Goal: Task Accomplishment & Management: Manage account settings

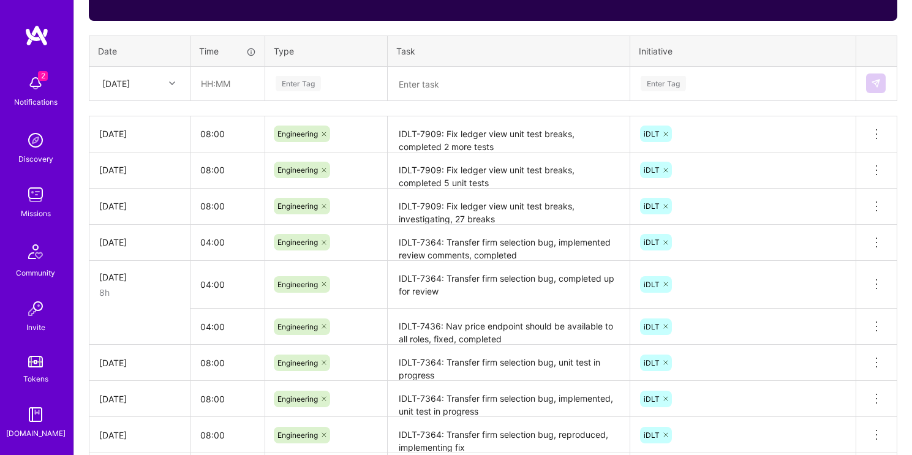
scroll to position [489, 0]
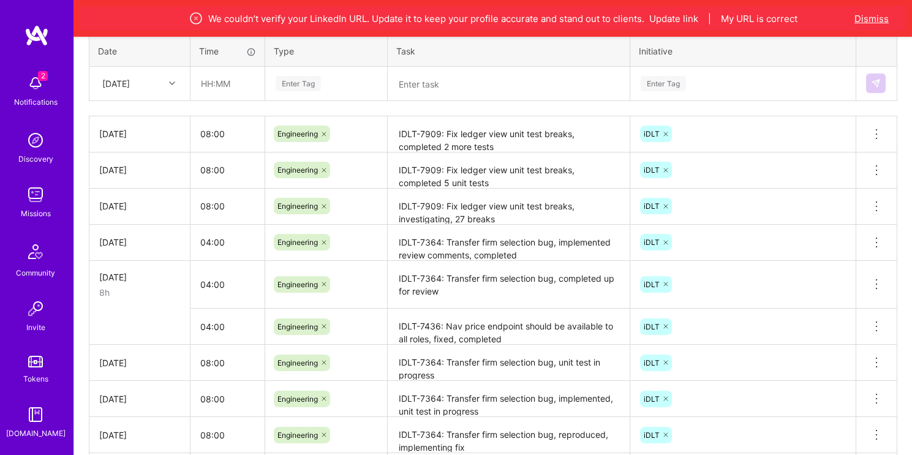
click at [879, 23] on button "Dismiss" at bounding box center [871, 18] width 34 height 13
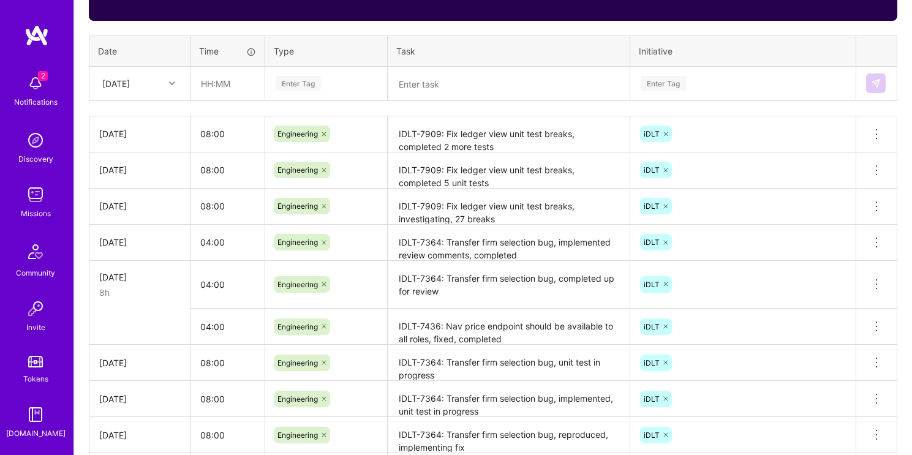
scroll to position [0, 0]
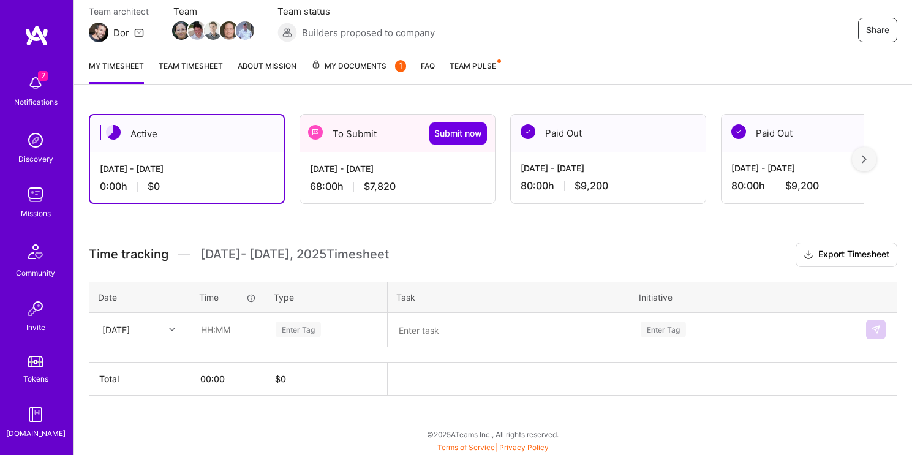
click at [403, 173] on div "[DATE] - [DATE]" at bounding box center [397, 168] width 175 height 13
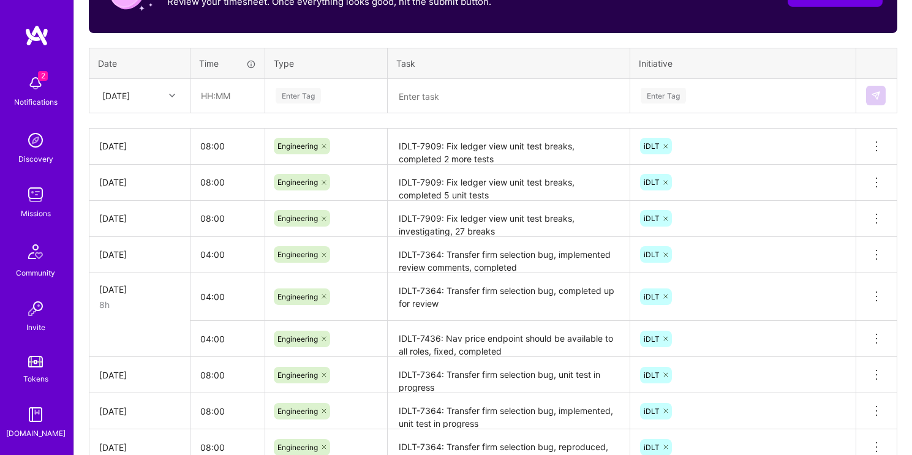
scroll to position [443, 0]
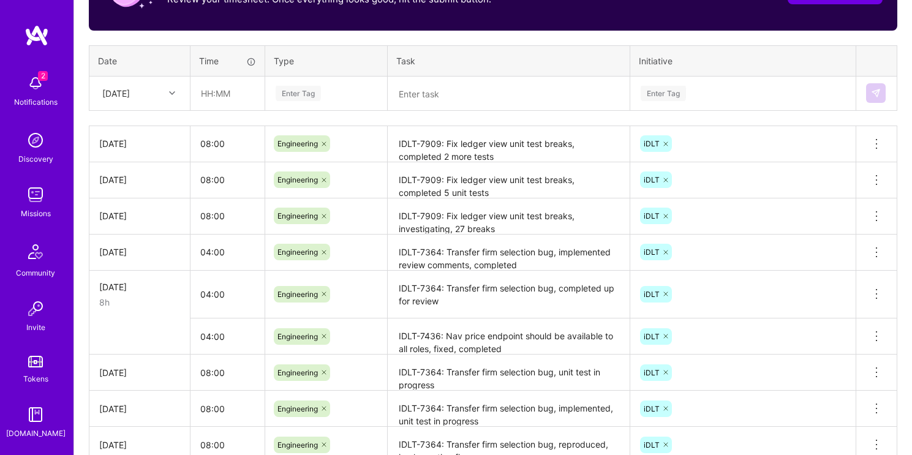
click at [162, 96] on div "[DATE]" at bounding box center [130, 93] width 68 height 20
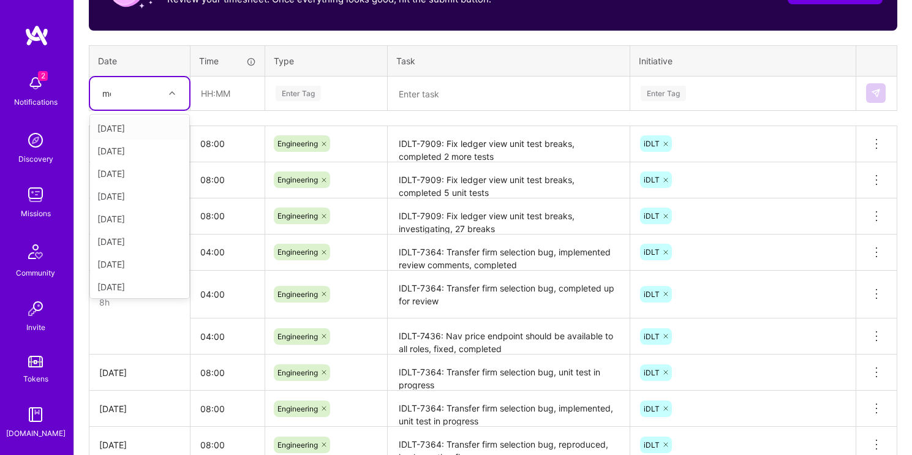
type input "mon"
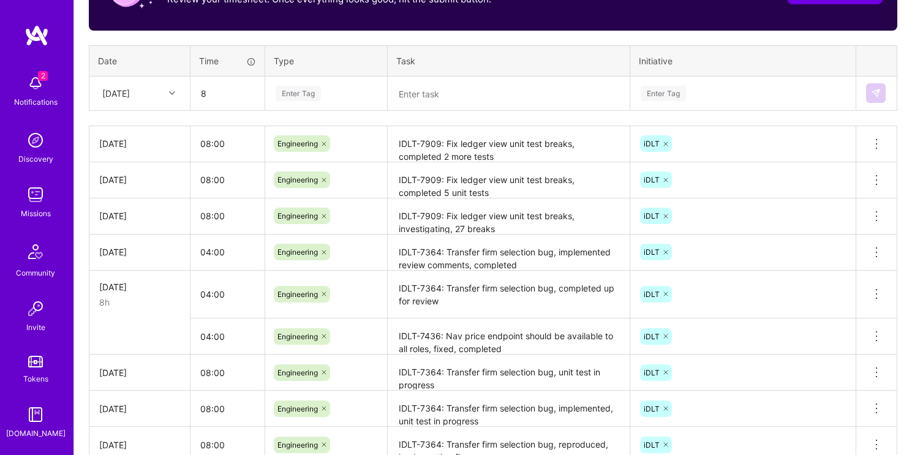
type input "08:00"
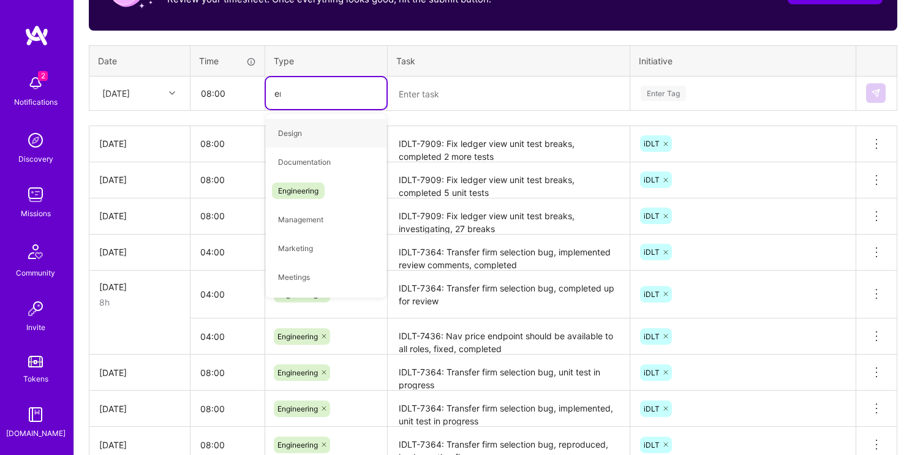
type input "engi"
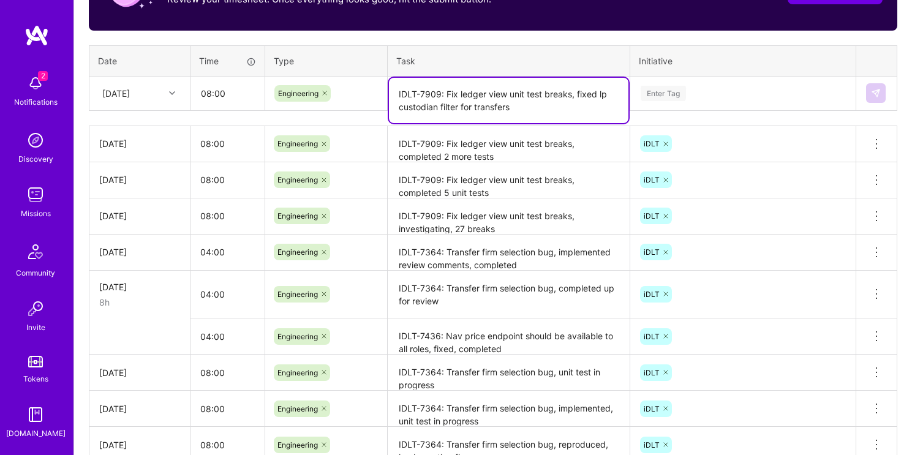
type textarea "IDLT-7909: Fix ledger view unit test breaks, fixed lp custodian filter for tran…"
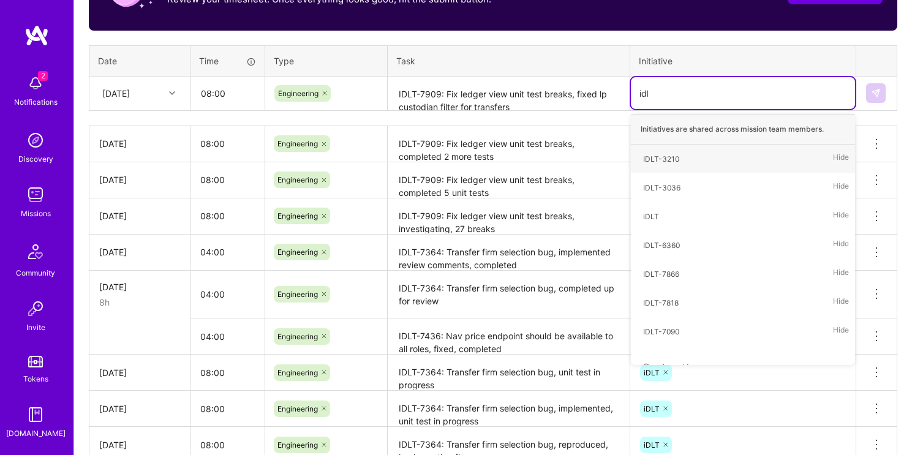
type input "idlt"
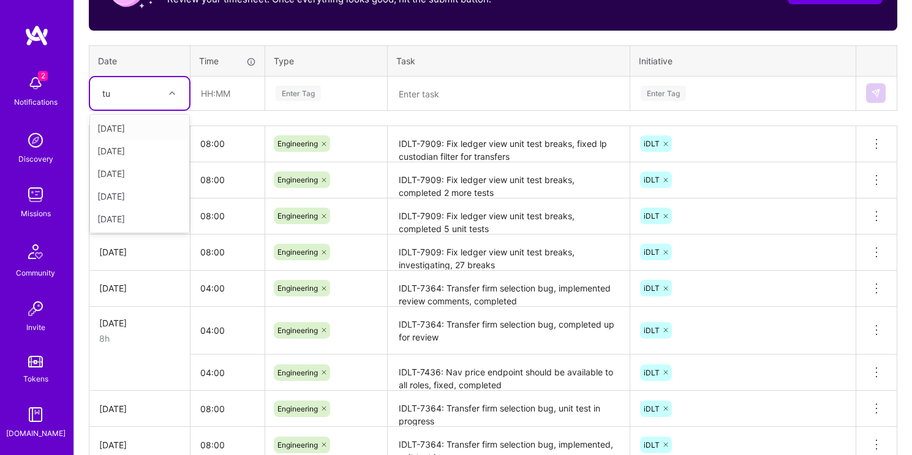
type input "tue"
type input "08:00"
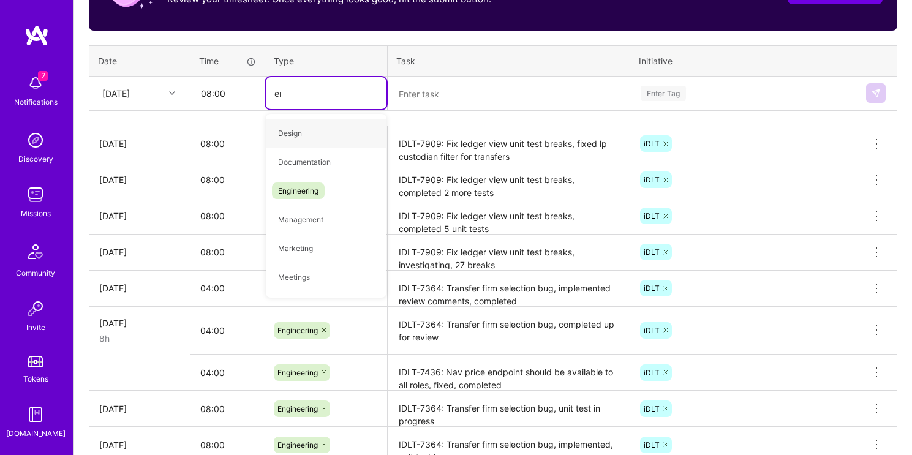
type input "engi"
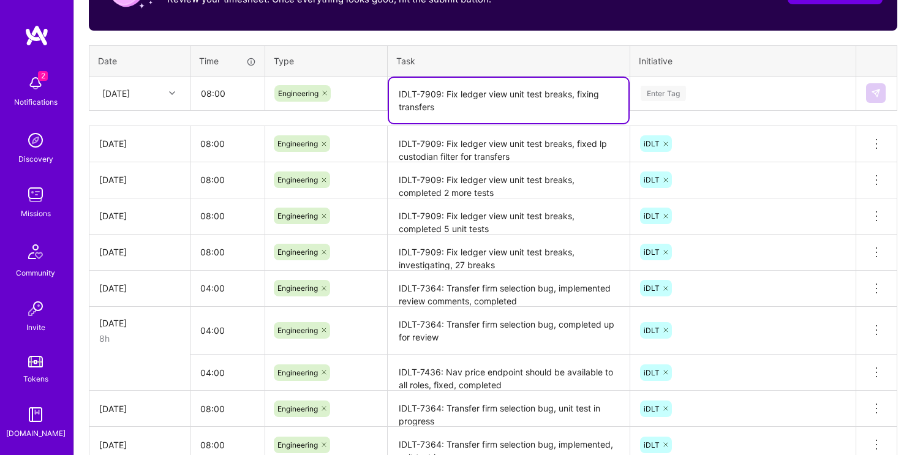
type textarea "IDLT-7909: Fix ledger view unit test breaks, fixing transfers"
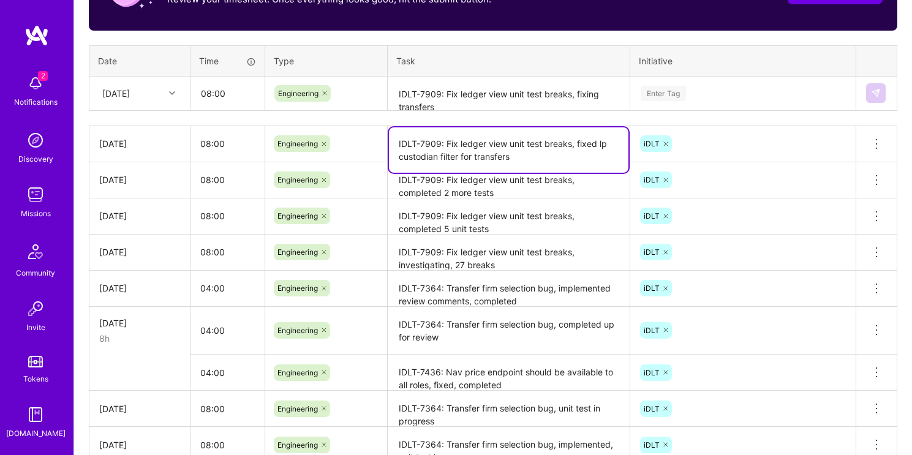
click at [586, 154] on textarea "IDLT-7909: Fix ledger view unit test breaks, fixed lp custodian filter for tran…" at bounding box center [508, 149] width 239 height 45
drag, startPoint x: 598, startPoint y: 142, endPoint x: 599, endPoint y: 152, distance: 9.8
click at [599, 152] on textarea "IDLT-7909: Fix ledger view unit test breaks, fixed lp custodian filter for tran…" at bounding box center [508, 149] width 239 height 45
type textarea "IDLT-7909: Fix ledger view unit test breaks, fixed session for template loads"
click at [495, 107] on textarea "IDLT-7909: Fix ledger view unit test breaks, fixing transfers" at bounding box center [508, 94] width 239 height 32
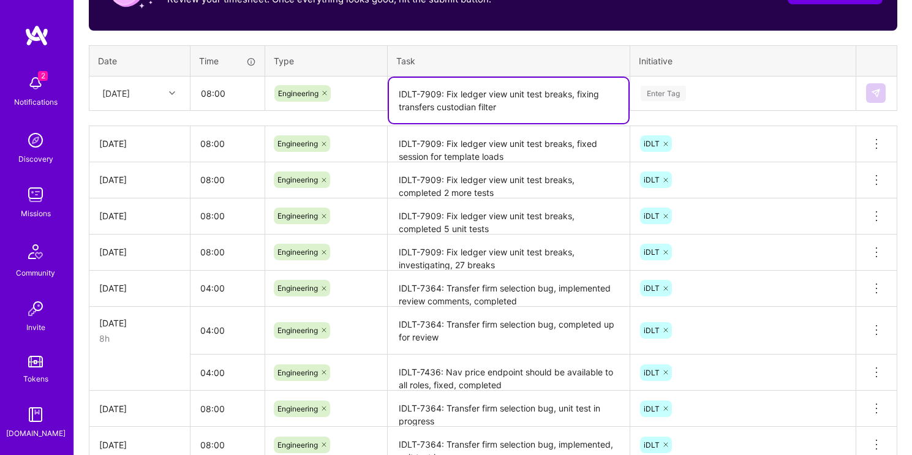
type textarea "IDLT-7909: Fix ledger view unit test breaks, fixing transfers custodian filter"
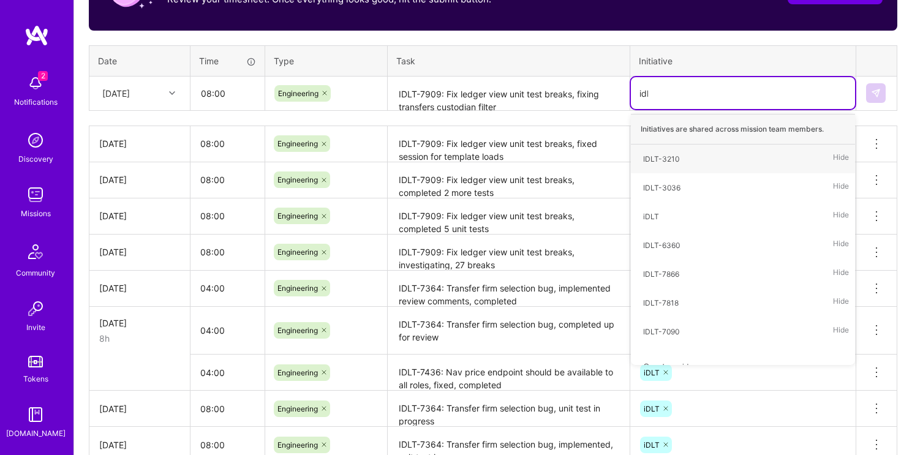
type input "idlt"
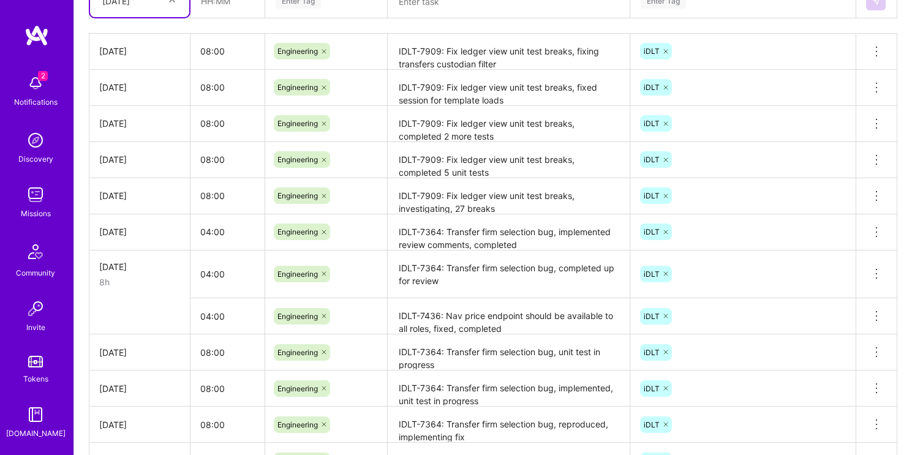
scroll to position [528, 0]
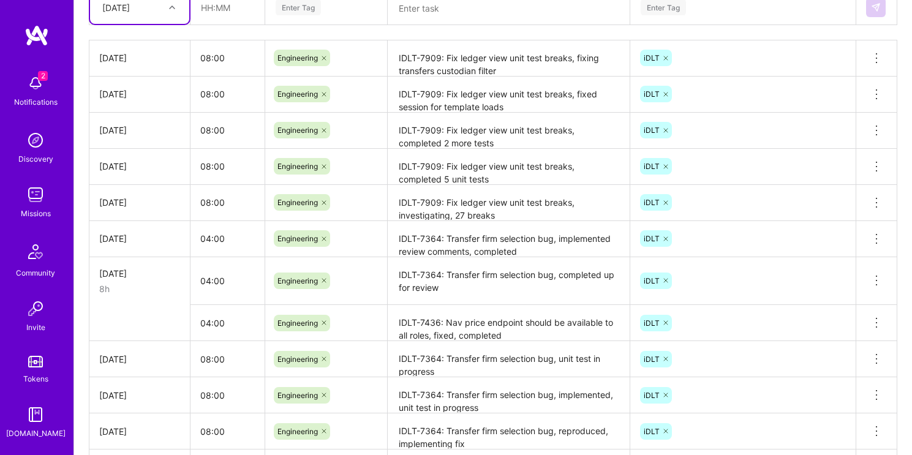
click at [171, 245] on td "[DATE]" at bounding box center [139, 238] width 101 height 36
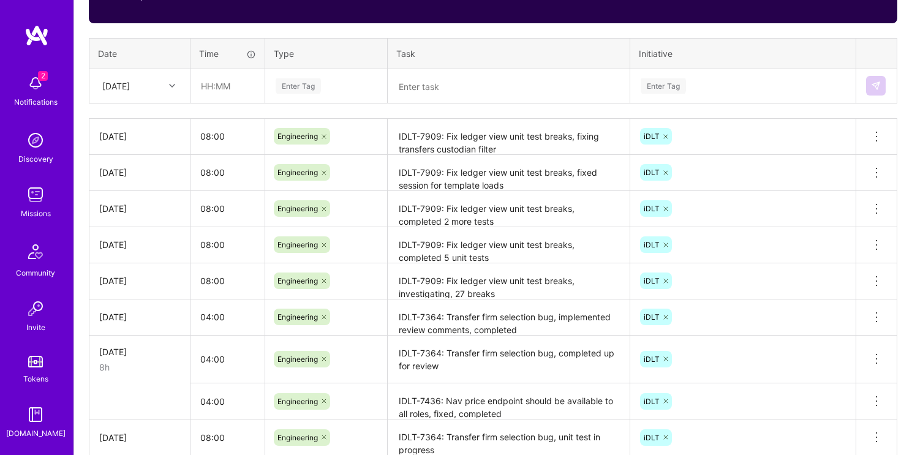
scroll to position [440, 0]
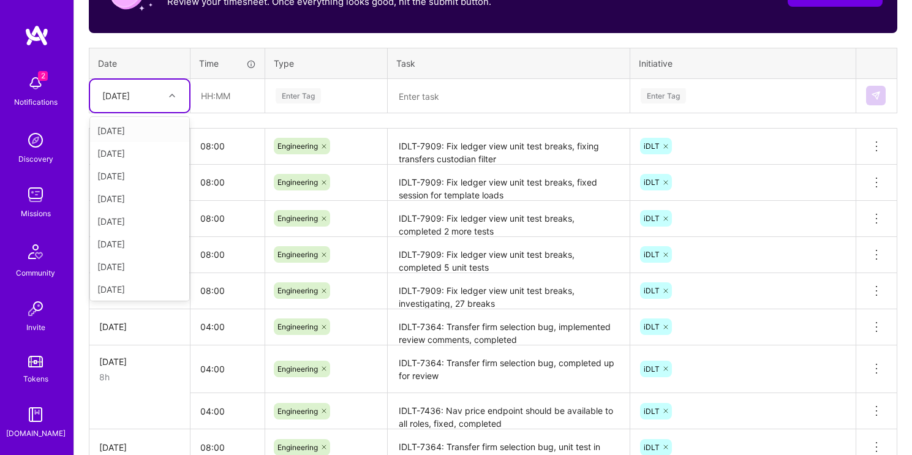
click at [173, 99] on div at bounding box center [173, 96] width 19 height 16
click at [153, 290] on div "[DATE]" at bounding box center [139, 289] width 99 height 23
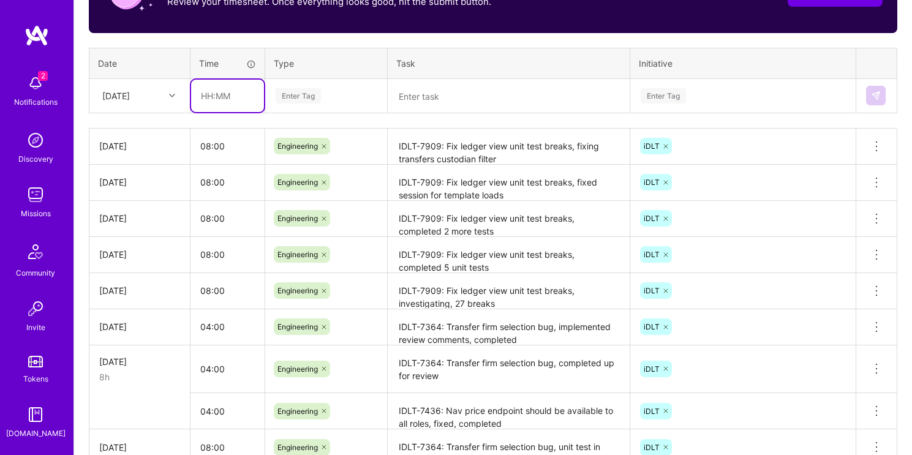
click at [235, 103] on input "text" at bounding box center [227, 96] width 73 height 32
type input "04:00"
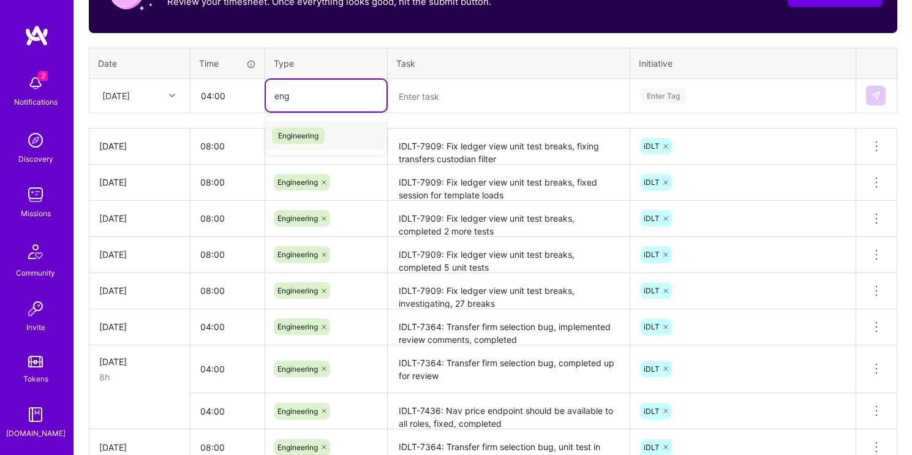
type input "engi"
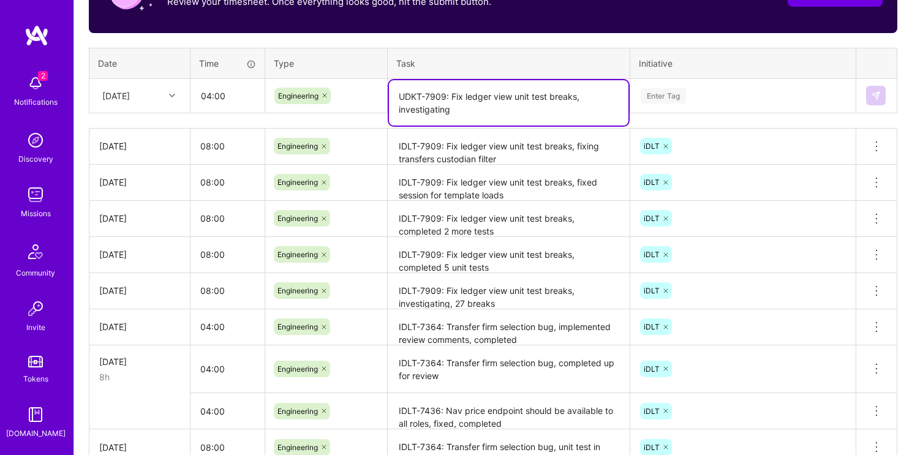
type textarea "UDKT-7909: Fix ledger view unit test breaks, investigating"
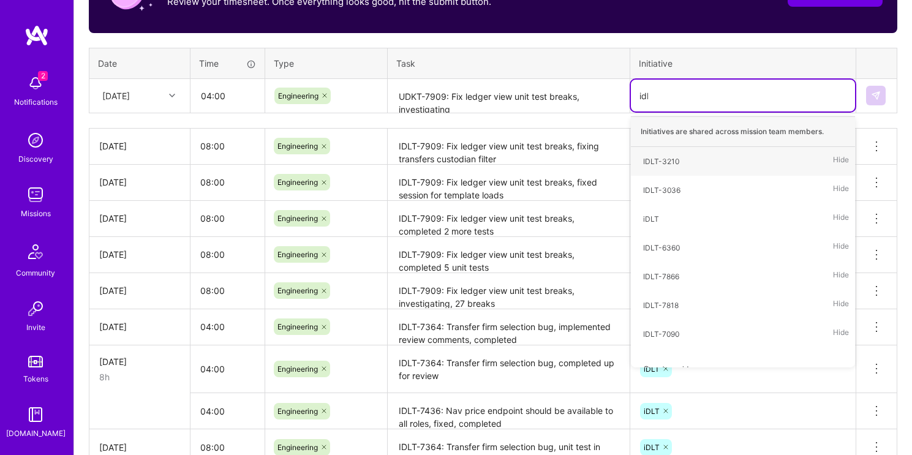
type input "idlt"
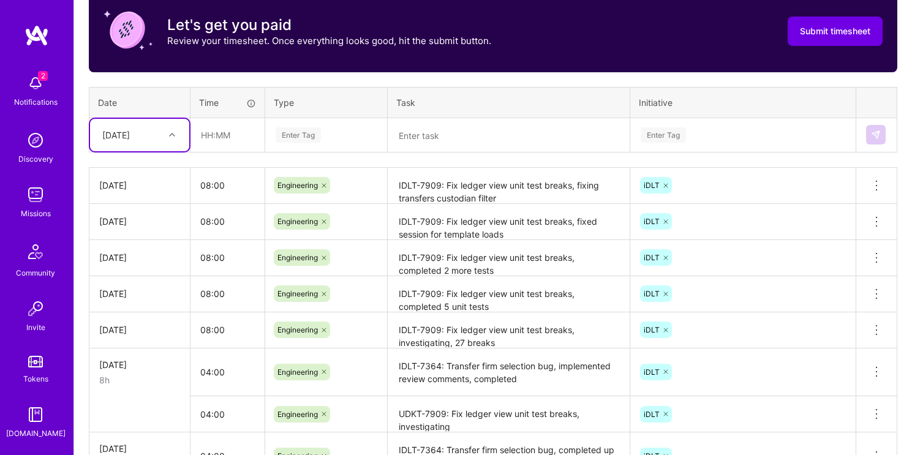
scroll to position [400, 0]
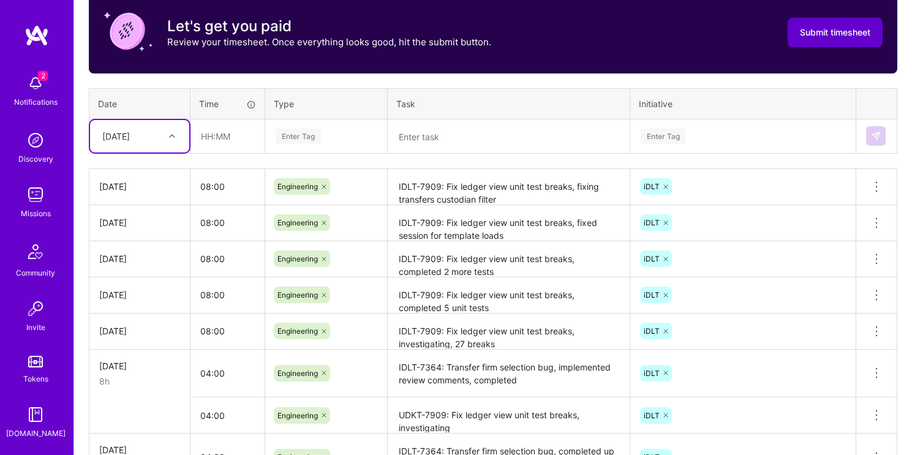
click at [835, 38] on button "Submit timesheet" at bounding box center [834, 32] width 95 height 29
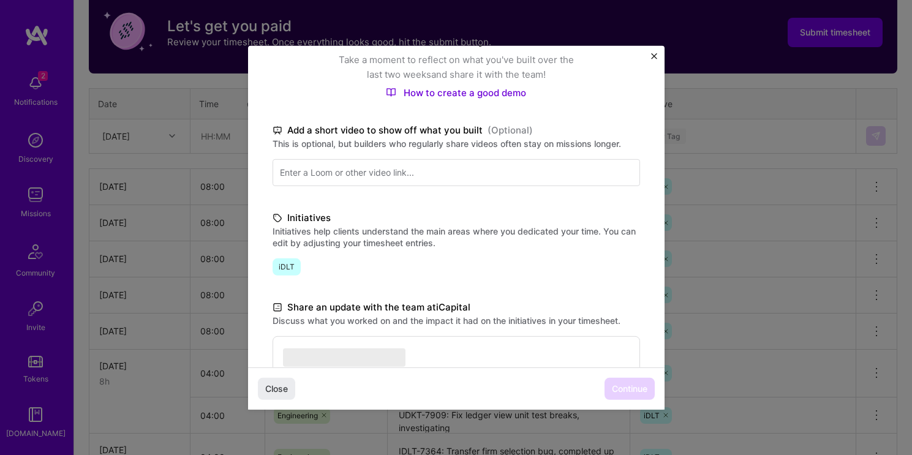
scroll to position [287, 0]
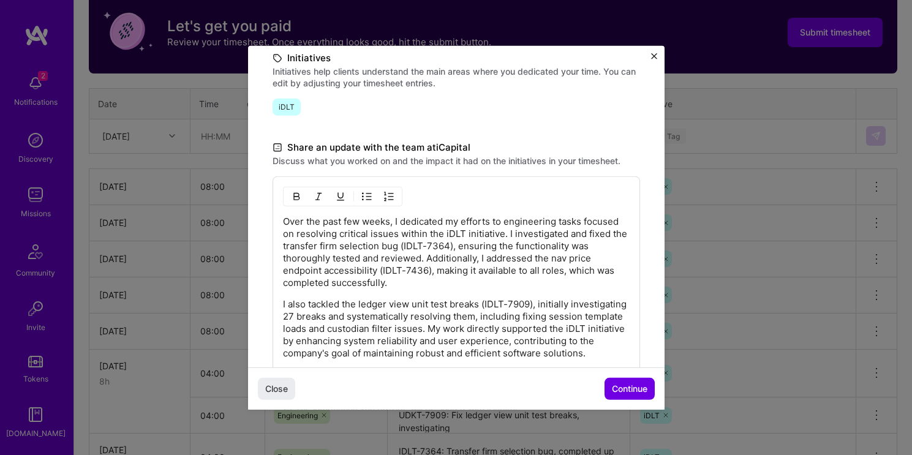
click at [626, 392] on span "Continue" at bounding box center [630, 389] width 36 height 12
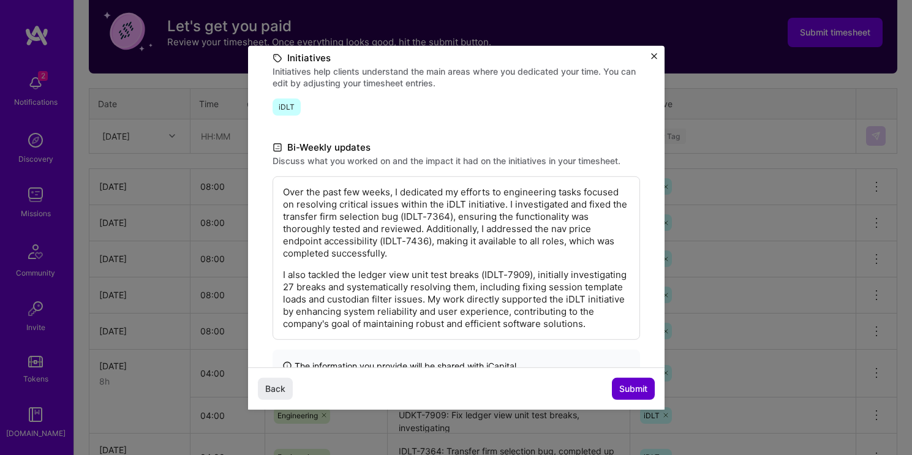
click at [634, 389] on span "Submit" at bounding box center [633, 389] width 28 height 12
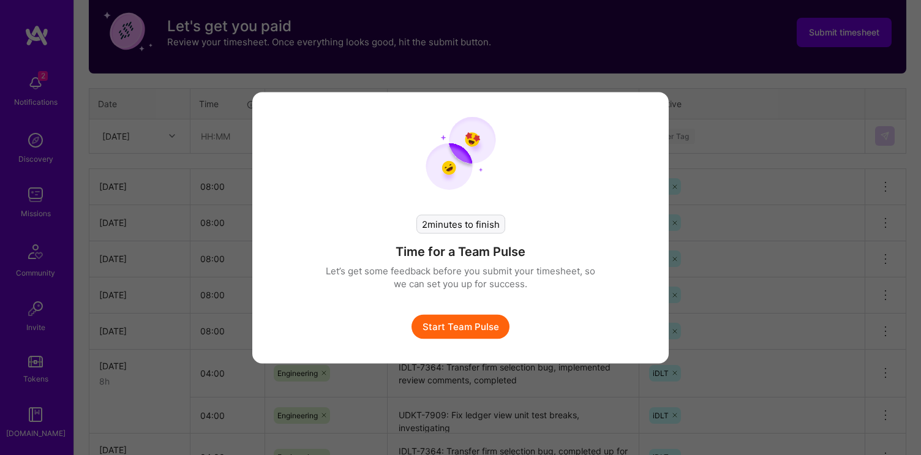
click at [456, 332] on button "Start Team Pulse" at bounding box center [460, 326] width 98 height 24
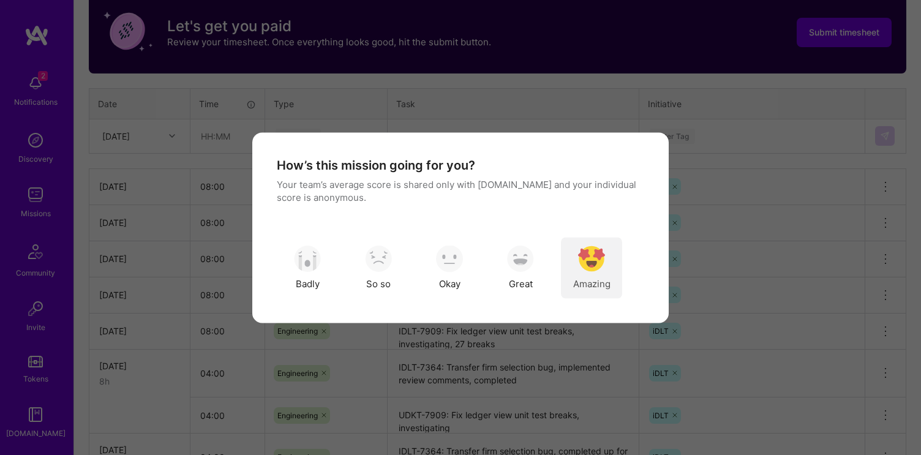
click at [577, 258] on div "Amazing" at bounding box center [591, 267] width 61 height 61
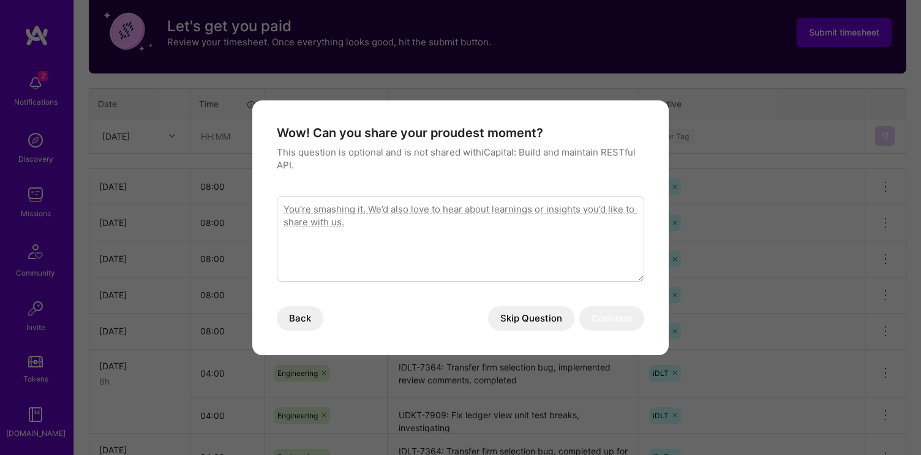
click at [525, 315] on button "Skip Question" at bounding box center [531, 318] width 86 height 24
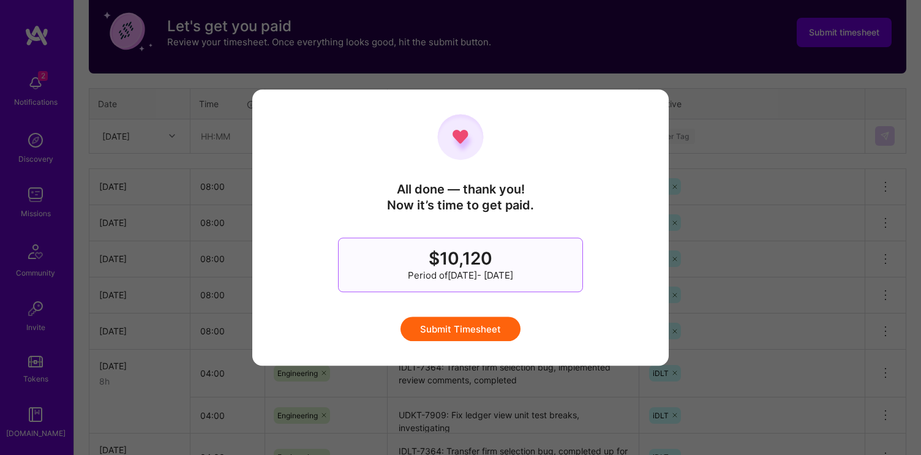
click at [474, 326] on button "Submit Timesheet" at bounding box center [460, 329] width 120 height 24
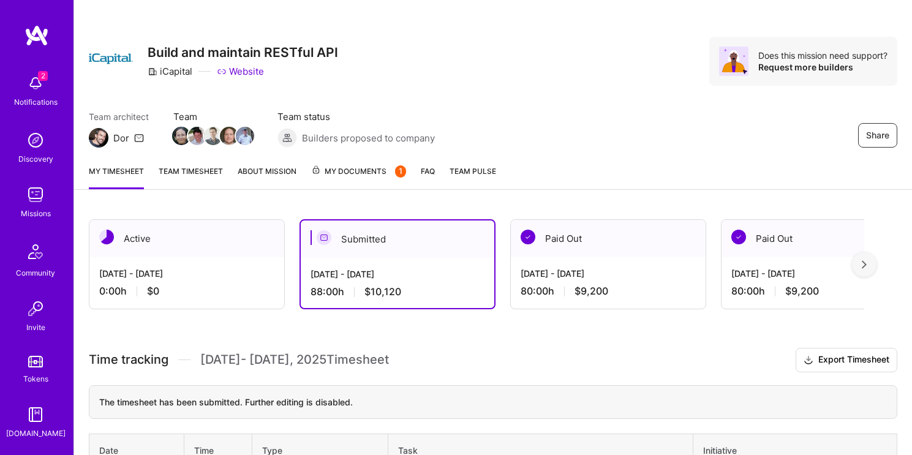
scroll to position [0, 0]
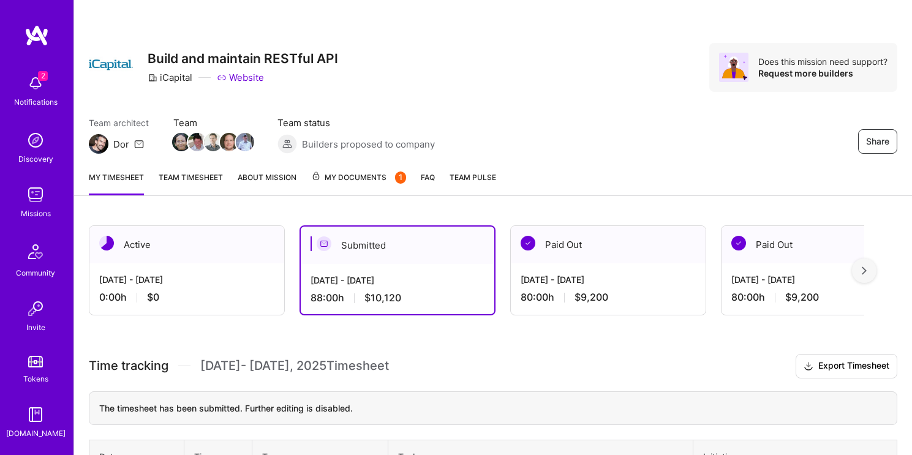
click at [242, 237] on div "Active" at bounding box center [186, 244] width 195 height 37
